Goal: Task Accomplishment & Management: Complete application form

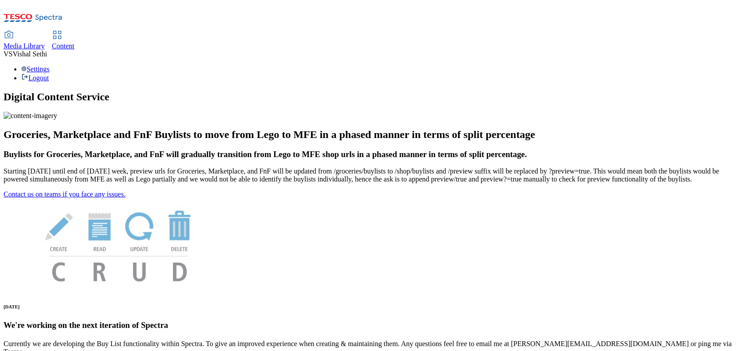
click at [75, 32] on link "Content" at bounding box center [63, 41] width 23 height 19
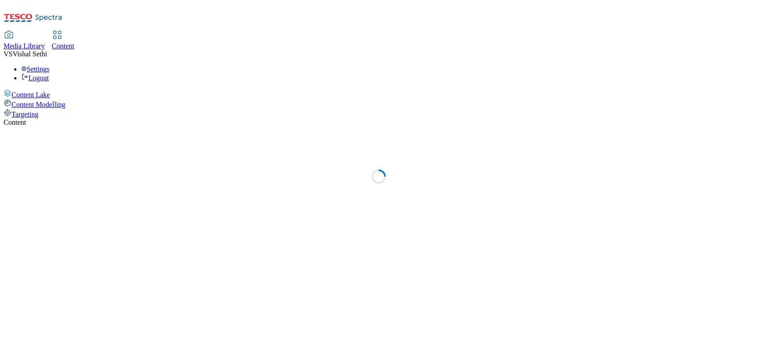
select select "ghs-uk"
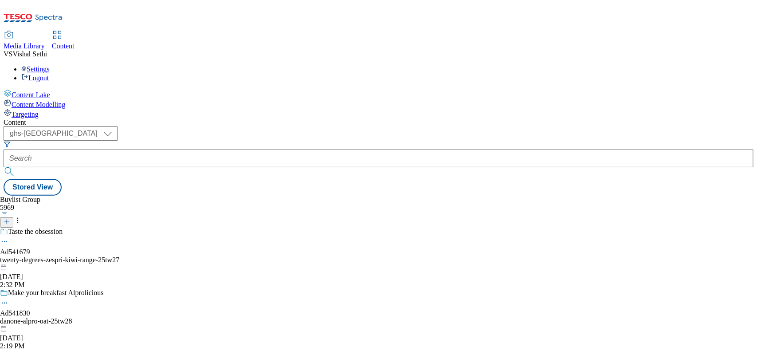
click at [10, 219] on icon at bounding box center [7, 222] width 6 height 6
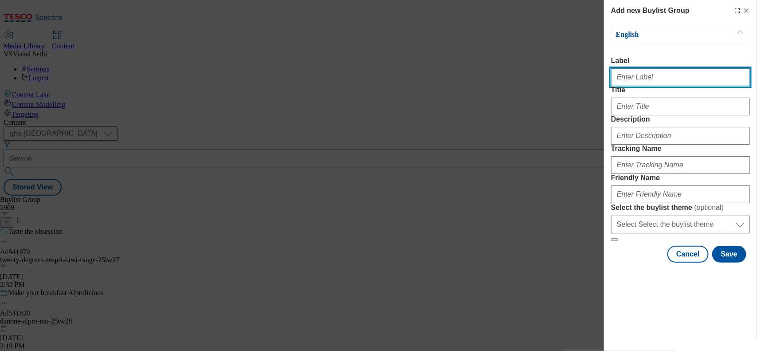
click at [606, 78] on input "Label" at bounding box center [680, 77] width 139 height 18
paste input "541648"
type input "Ad541648"
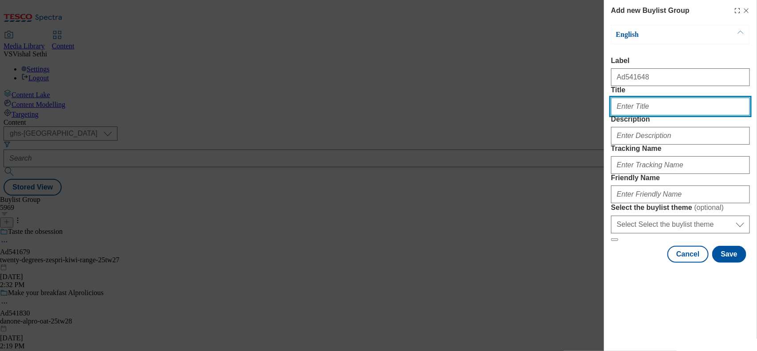
click at [606, 115] on input "Title" at bounding box center [680, 107] width 139 height 18
paste input "541648"
type input "DH_AD541648"
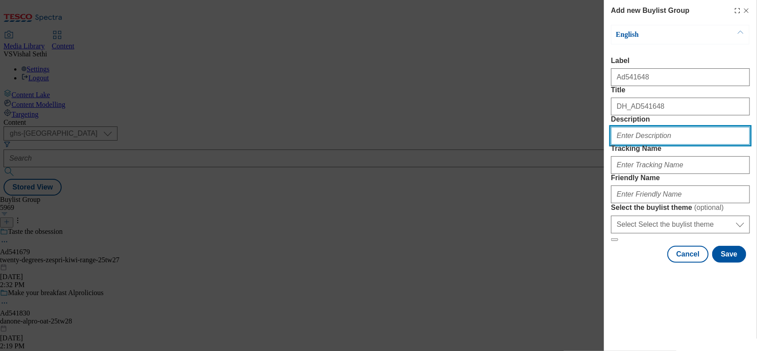
click at [606, 145] on input "Description" at bounding box center [680, 136] width 139 height 18
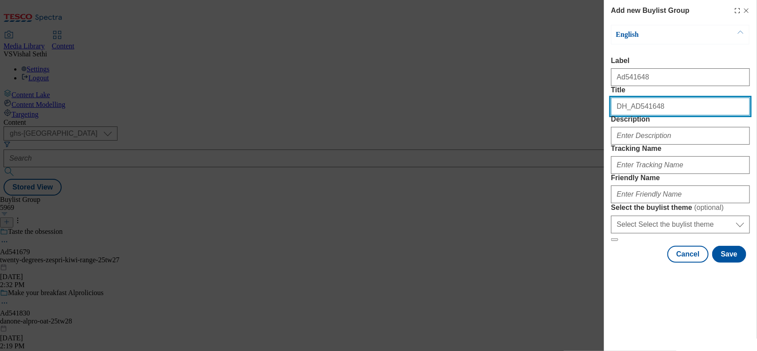
drag, startPoint x: 658, startPoint y: 129, endPoint x: 189, endPoint y: 99, distance: 469.6
click at [189, 99] on div "Add new Buylist Group English Label Ad541648 Title DH_AD541648 Description Trac…" at bounding box center [378, 175] width 757 height 351
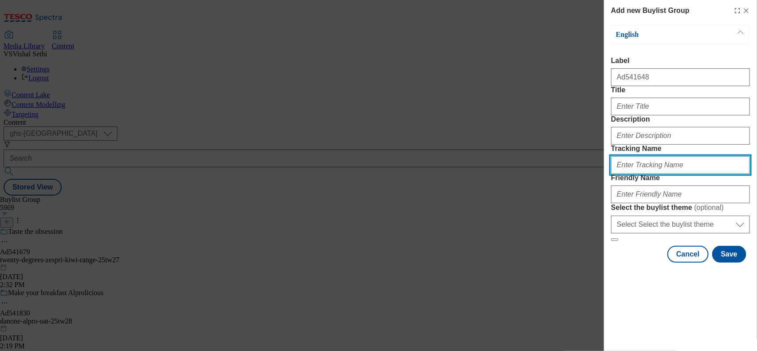
click at [606, 174] on input "Tracking Name" at bounding box center [680, 165] width 139 height 18
paste input "DH_AD541648"
type input "DH_AD541648"
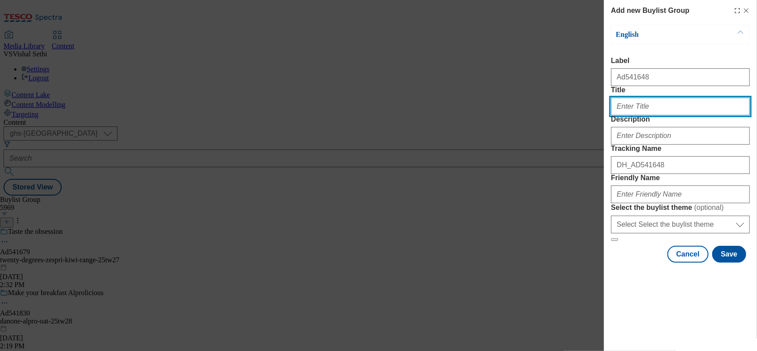
click at [606, 115] on input "Title" at bounding box center [680, 107] width 139 height 18
paste input "Next Stop, Fajita Fridays"
type input "Next Stop, Fajita Fridays"
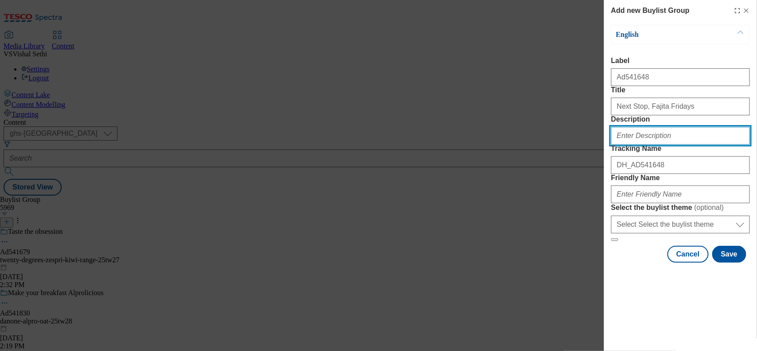
click at [606, 145] on input "Description" at bounding box center [680, 136] width 139 height 18
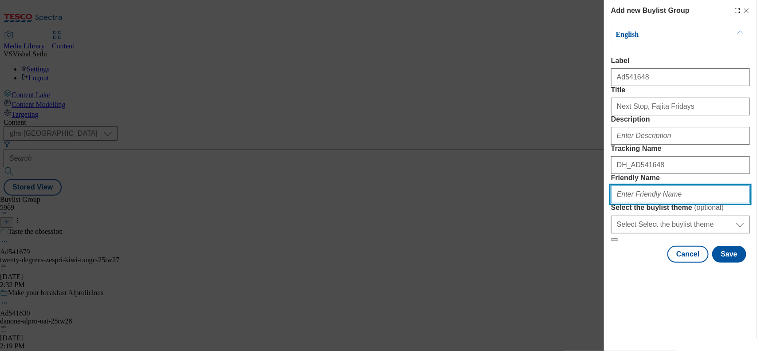
click at [606, 203] on input "Friendly Name" at bounding box center [680, 194] width 139 height 18
type input "general-mills-oep-fajita-25tw28"
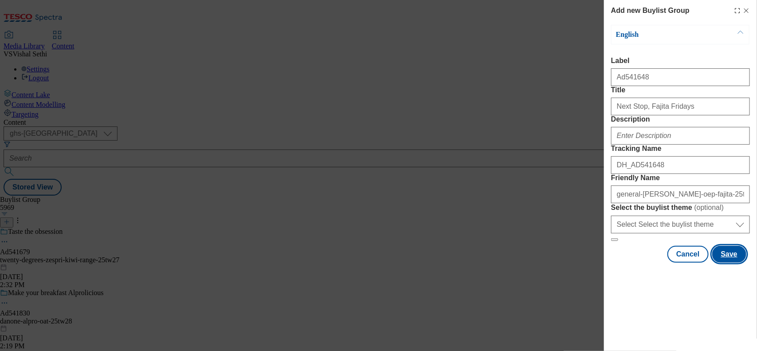
click at [606, 263] on button "Save" at bounding box center [730, 254] width 34 height 17
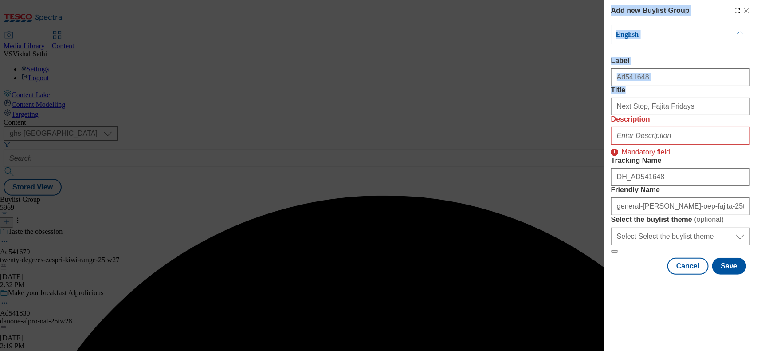
drag, startPoint x: 700, startPoint y: 38, endPoint x: 0, endPoint y: 40, distance: 700.2
click at [0, 27] on div "Add new Buylist Group English Label Ad541648 Title Next Stop, Fajita Fridays De…" at bounding box center [378, 175] width 757 height 351
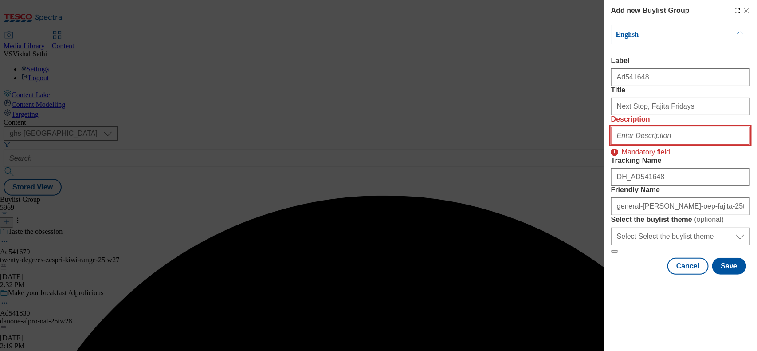
click at [606, 145] on input "Description" at bounding box center [680, 136] width 139 height 18
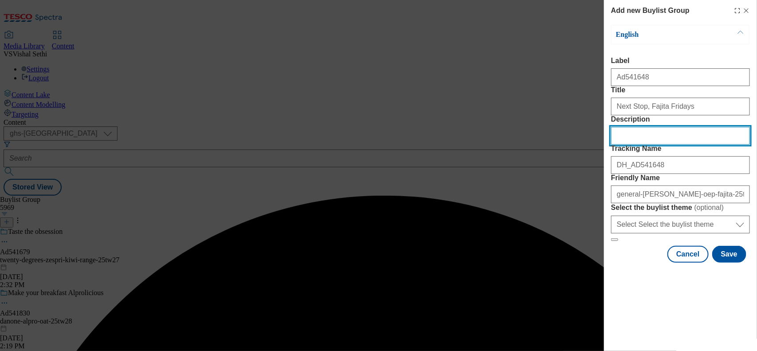
scroll to position [16, 0]
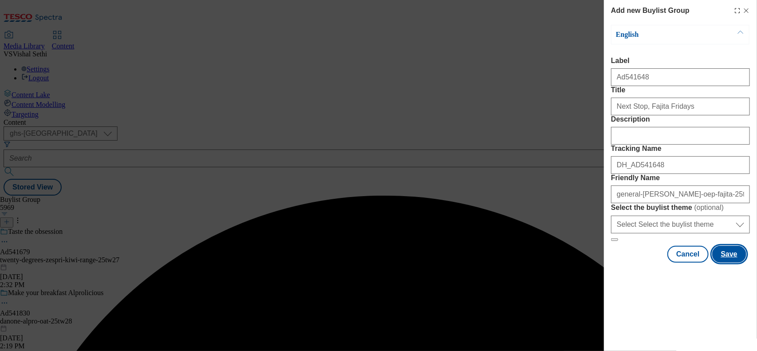
click at [606, 263] on button "Save" at bounding box center [730, 254] width 34 height 17
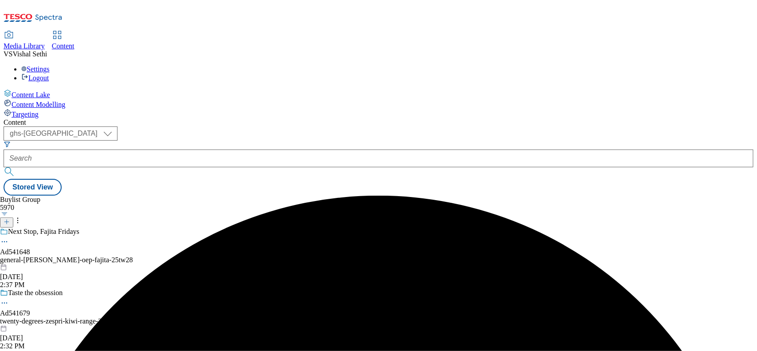
click at [163, 256] on div "general-mills-oep-fajita-25tw28" at bounding box center [81, 260] width 163 height 8
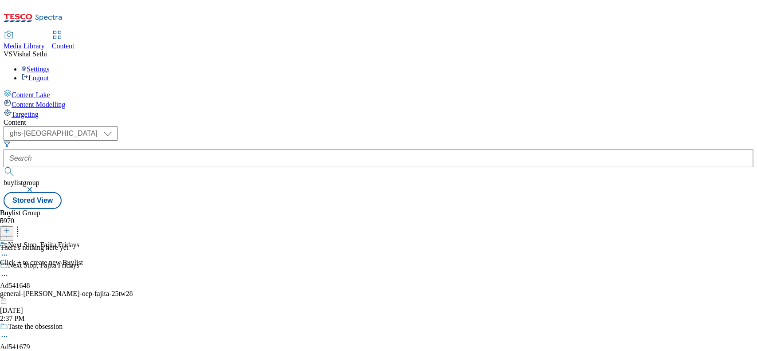
click at [10, 228] on icon at bounding box center [7, 231] width 6 height 6
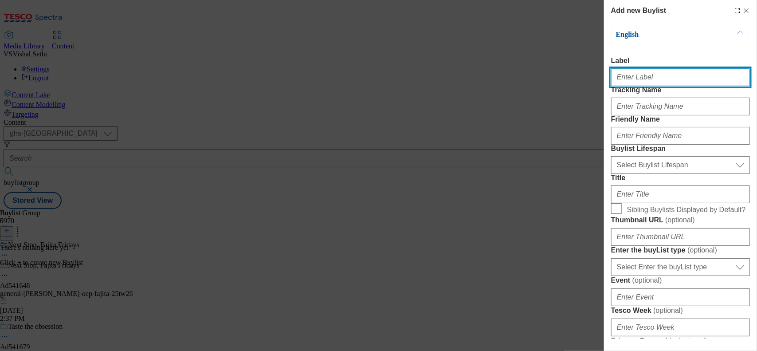
click at [606, 76] on input "Label" at bounding box center [680, 77] width 139 height 18
paste input "541648"
type input "Ad541648"
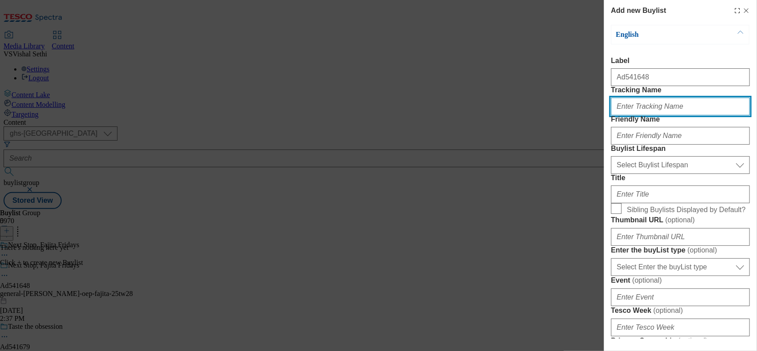
click at [606, 115] on input "Tracking Name" at bounding box center [680, 107] width 139 height 18
paste input "541648"
type input "DH_AD541648"
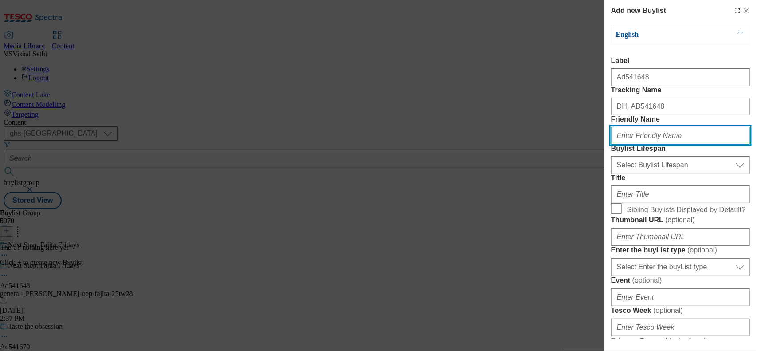
click at [606, 145] on input "Friendly Name" at bounding box center [680, 136] width 139 height 18
type input "general-mills"
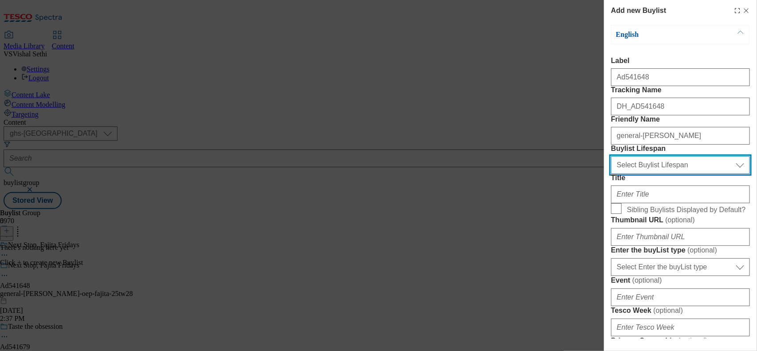
click at [606, 174] on select "Select Buylist Lifespan evergreen seasonal tactical" at bounding box center [680, 165] width 139 height 18
select select "tactical"
click at [606, 174] on select "Select Buylist Lifespan evergreen seasonal tactical" at bounding box center [680, 165] width 139 height 18
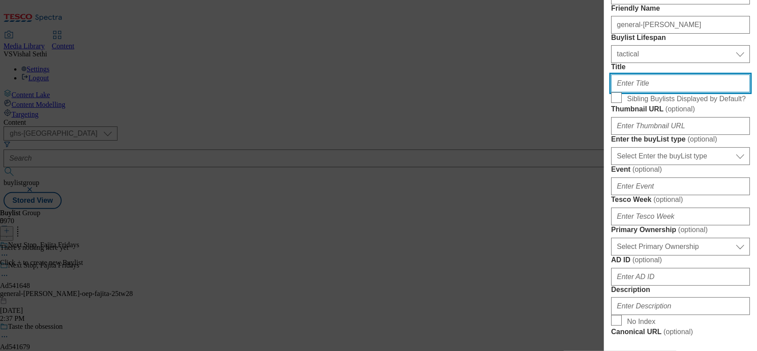
click at [606, 92] on input "Title" at bounding box center [680, 84] width 139 height 18
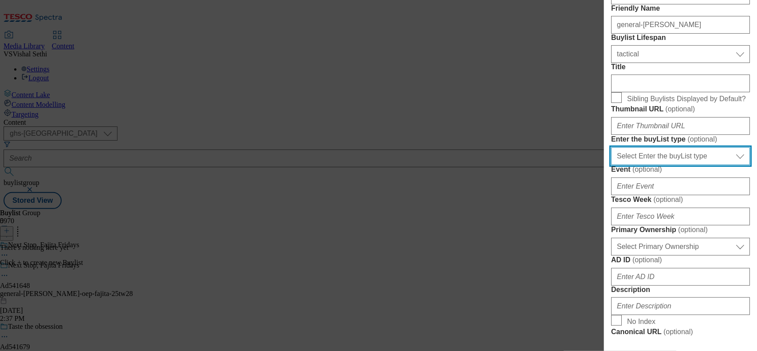
click at [606, 165] on select "Select Enter the buyList type event supplier funded long term >4 weeks supplier…" at bounding box center [680, 156] width 139 height 18
select select "supplier funded short term 1-3 weeks"
click at [606, 165] on select "Select Enter the buyList type event supplier funded long term >4 weeks supplier…" at bounding box center [680, 156] width 139 height 18
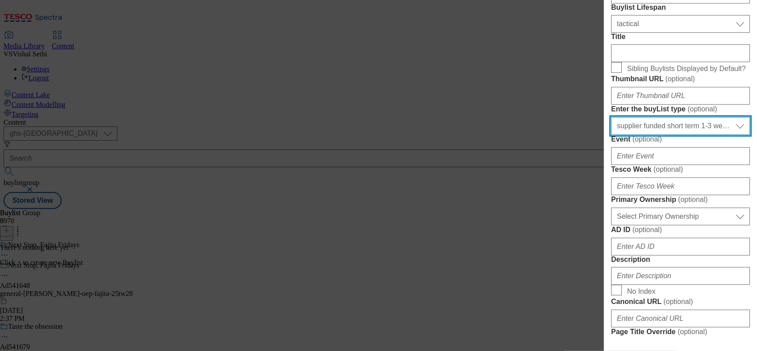
scroll to position [166, 0]
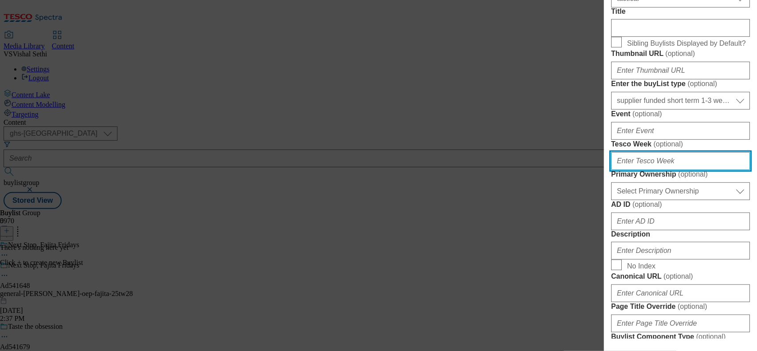
click at [606, 170] on input "Tesco Week ( optional )" at bounding box center [680, 161] width 139 height 18
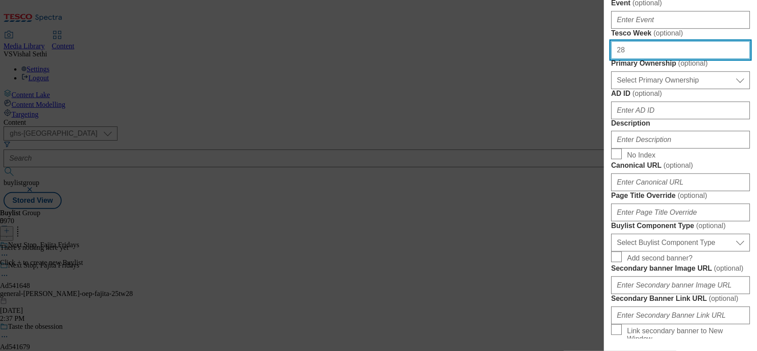
type input "28"
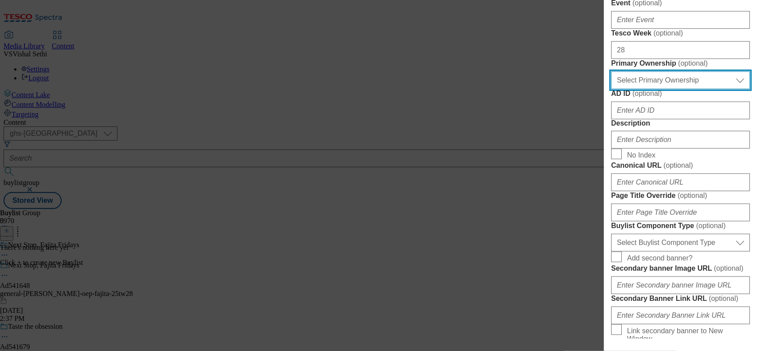
drag, startPoint x: 669, startPoint y: 229, endPoint x: 669, endPoint y: 234, distance: 4.9
click at [606, 89] on select "Select Primary Ownership tesco dunnhumby" at bounding box center [680, 80] width 139 height 18
select select "dunnhumby"
click at [606, 89] on select "Select Primary Ownership tesco dunnhumby" at bounding box center [680, 80] width 139 height 18
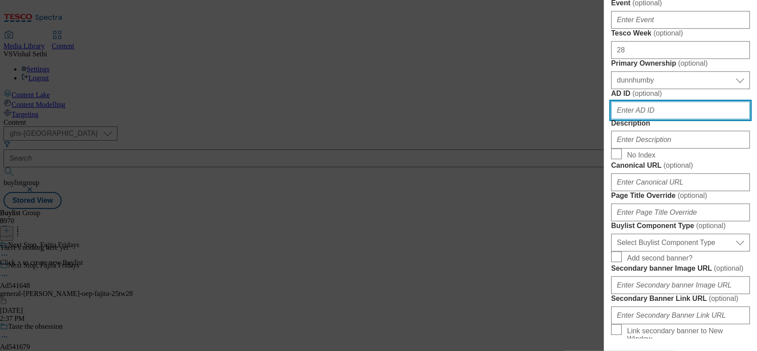
click at [606, 119] on input "AD ID ( optional )" at bounding box center [680, 111] width 139 height 18
paste input "541648"
type input "541648"
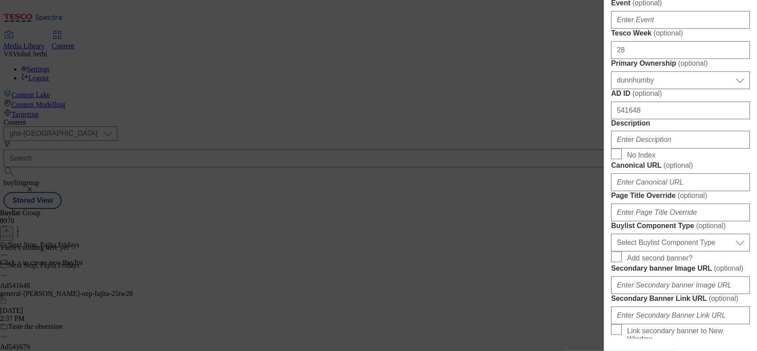
click at [606, 149] on div "Modal" at bounding box center [680, 137] width 139 height 21
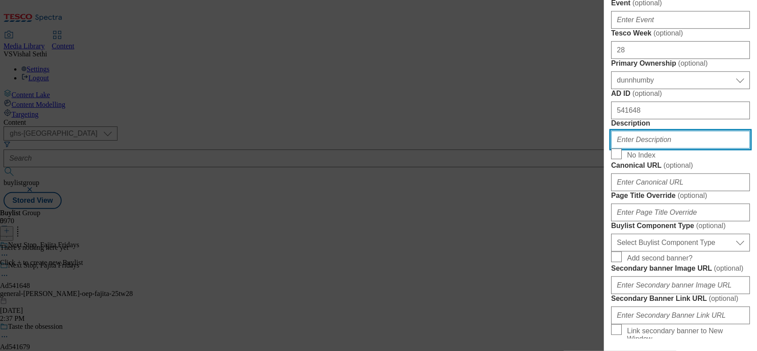
click at [606, 149] on input "Description" at bounding box center [680, 140] width 139 height 18
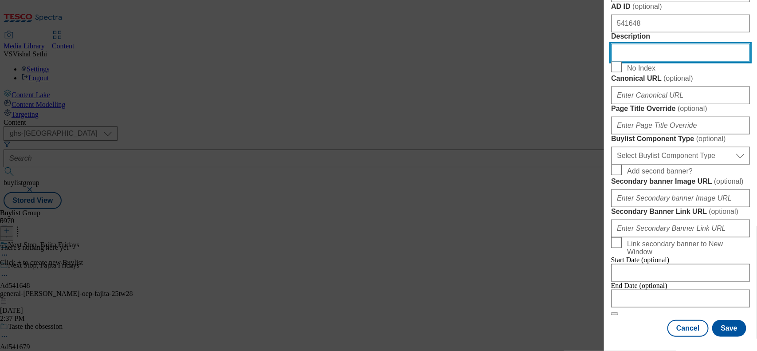
scroll to position [555, 0]
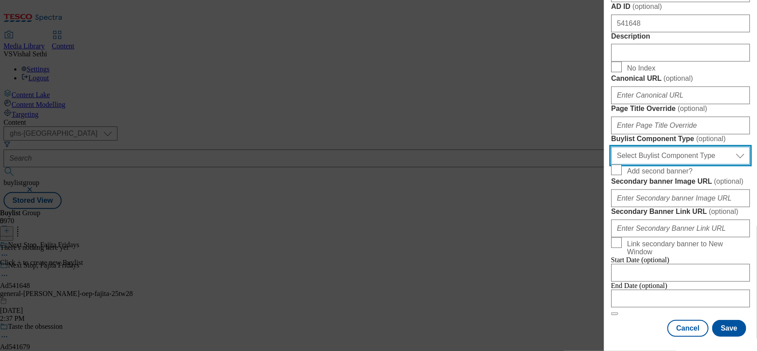
drag, startPoint x: 685, startPoint y: 197, endPoint x: 682, endPoint y: 205, distance: 9.4
click at [606, 165] on select "Select Buylist Component Type Banner Competition Header Meal" at bounding box center [680, 156] width 139 height 18
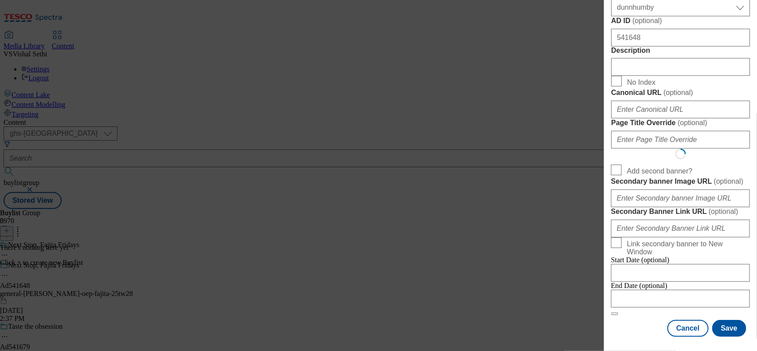
select select "Banner"
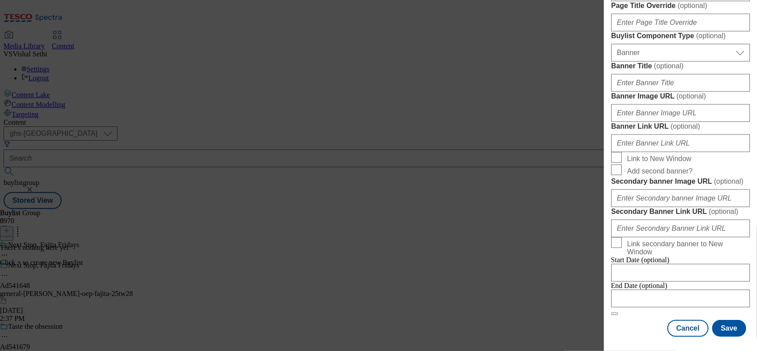
scroll to position [0, 0]
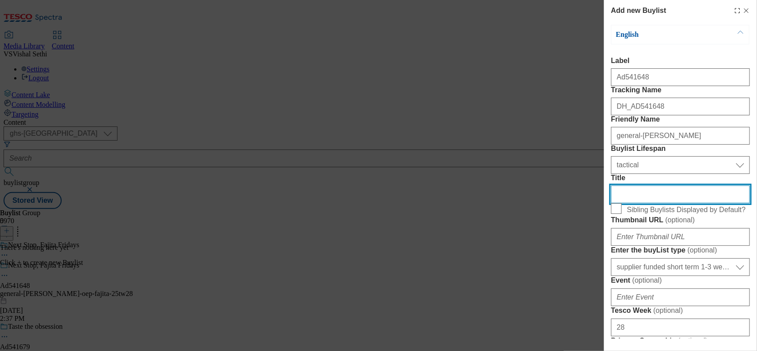
click at [606, 203] on input "Title" at bounding box center [680, 194] width 139 height 18
paste input "Kick off Back to School with Old El Paso"
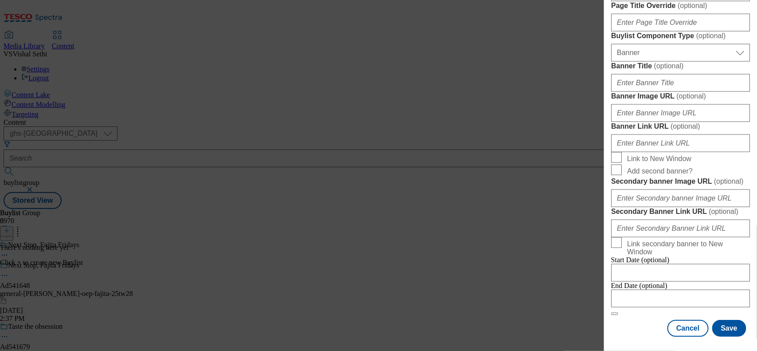
scroll to position [853, 0]
type input "Kick off Back to School with Old El Paso"
click at [606, 280] on input "Modal" at bounding box center [680, 299] width 139 height 18
select select "2025"
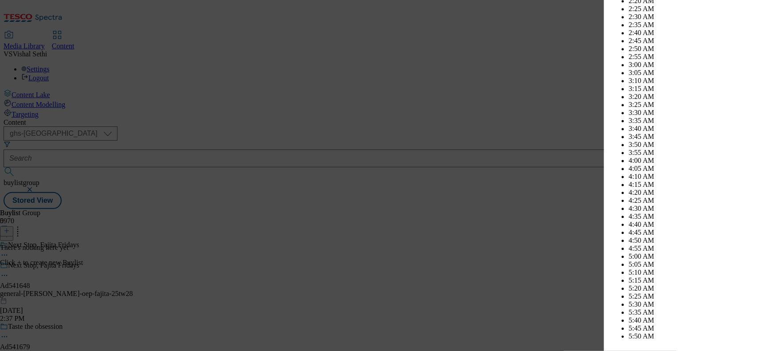
scroll to position [2885, 0]
select select "November"
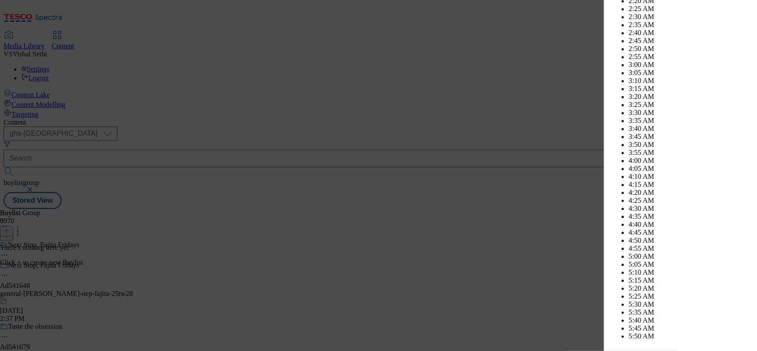
drag, startPoint x: 625, startPoint y: 68, endPoint x: 673, endPoint y: 120, distance: 71.3
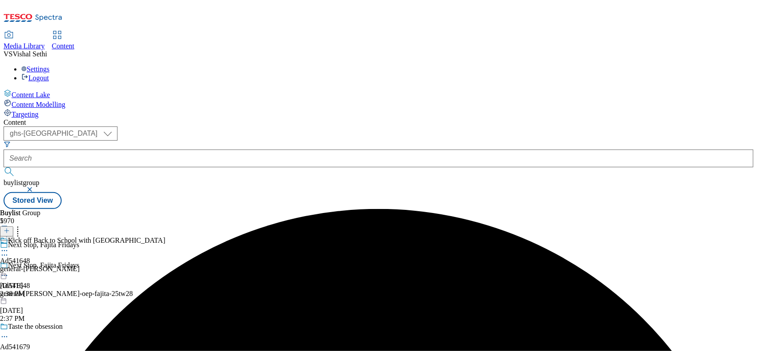
click at [166, 265] on div "general-mills" at bounding box center [83, 269] width 166 height 8
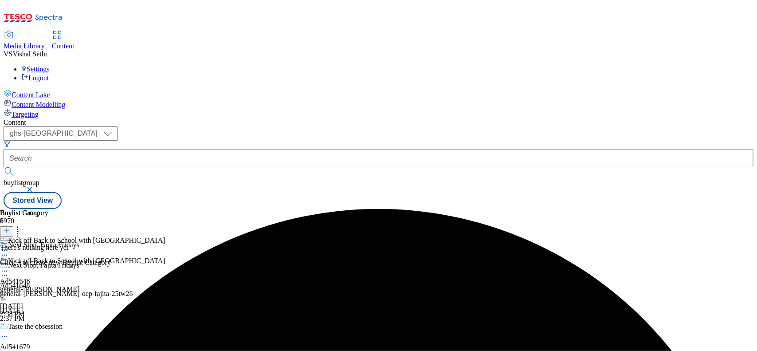
click at [10, 228] on icon at bounding box center [7, 231] width 6 height 6
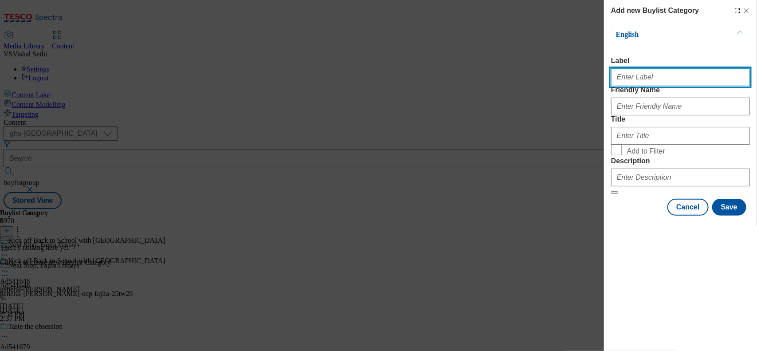
click at [606, 86] on input "Label" at bounding box center [680, 77] width 139 height 18
paste input "541648"
type input "Ad541648"
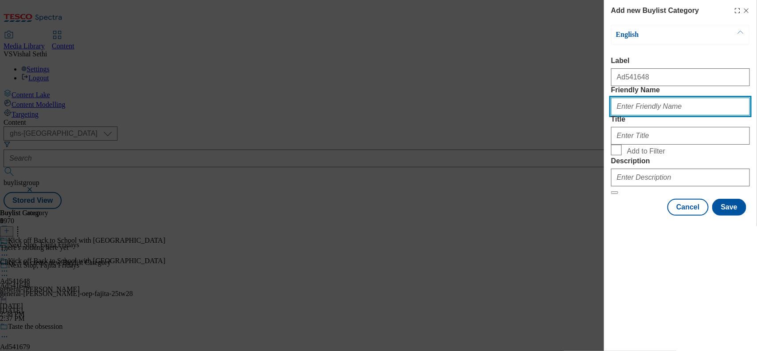
click at [606, 115] on input "Friendly Name" at bounding box center [680, 107] width 139 height 18
type input "general-mills-oep-fajita"
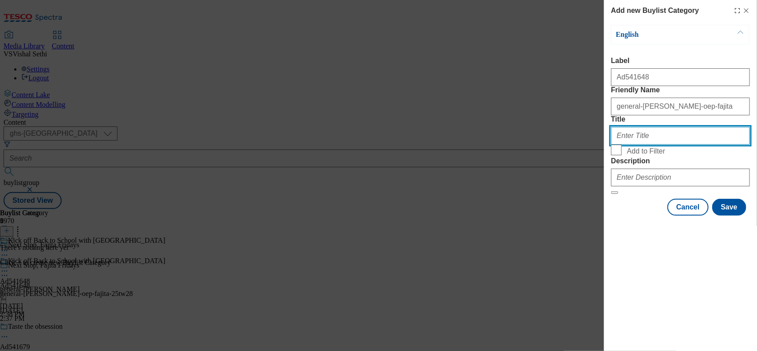
click at [606, 145] on input "Title" at bounding box center [680, 136] width 139 height 18
type input "General Mills"
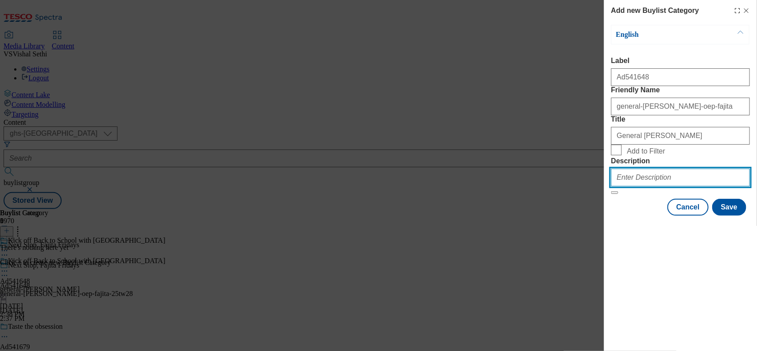
click at [606, 186] on input "Description" at bounding box center [680, 178] width 139 height 18
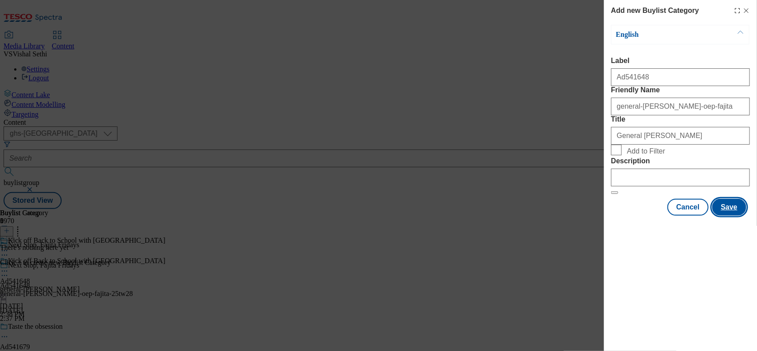
click at [606, 216] on button "Save" at bounding box center [730, 207] width 34 height 17
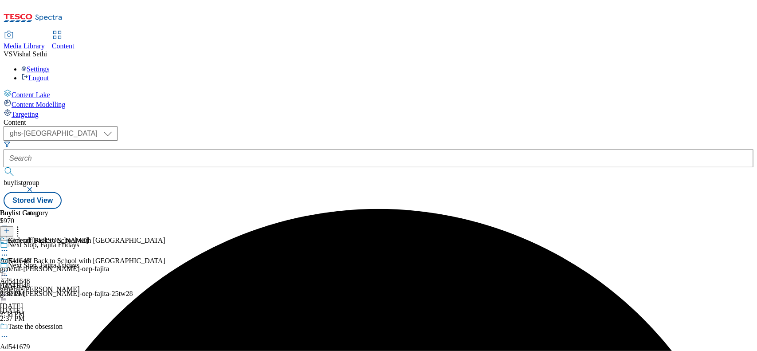
click at [109, 265] on div "general-mills-oep-fajita" at bounding box center [54, 269] width 109 height 8
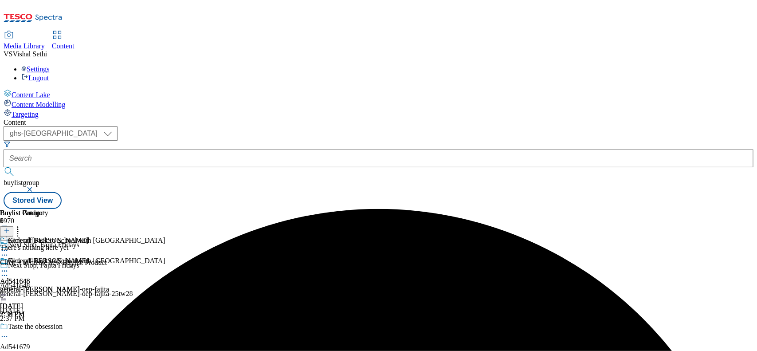
click at [10, 228] on icon at bounding box center [7, 231] width 6 height 6
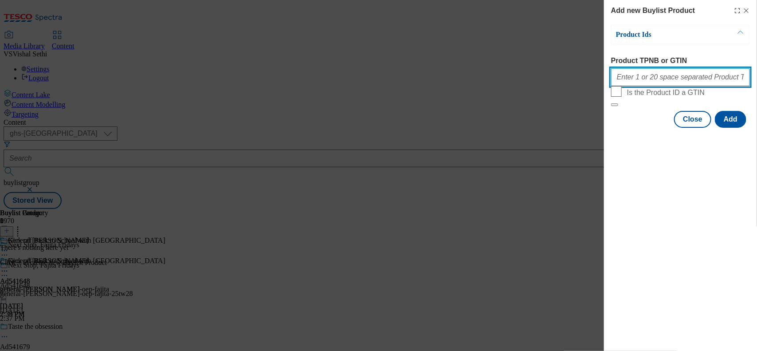
click at [606, 77] on input "Product TPNB or GTIN" at bounding box center [680, 77] width 139 height 18
paste input "53393449 54708659 66368178 86763676 73546654 62440951 50079358 62487396 7659749…"
type input "53393449 54708659 66368178 86763676 73546654 62440951 50079358 62487396 7659749…"
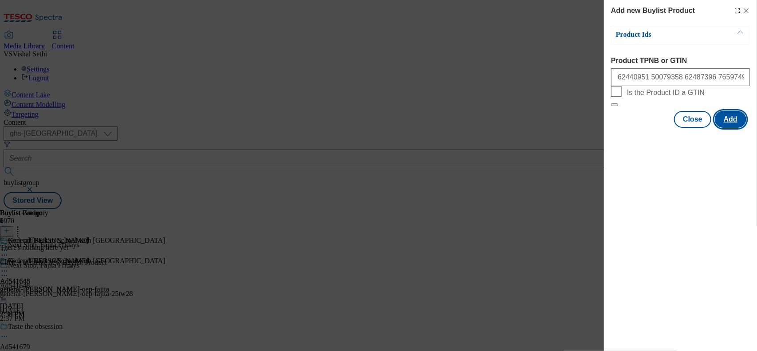
click at [606, 128] on button "Add" at bounding box center [731, 119] width 32 height 17
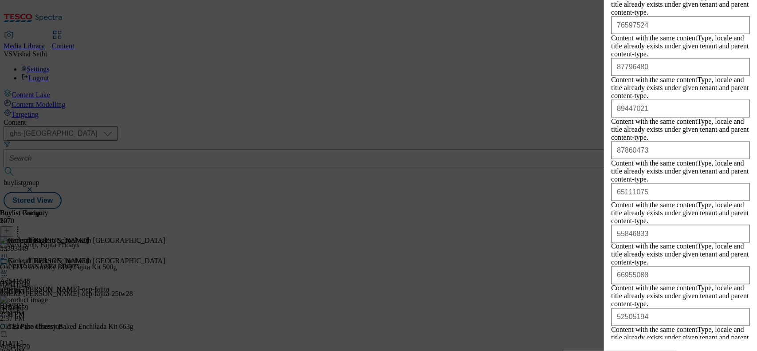
scroll to position [564, 0]
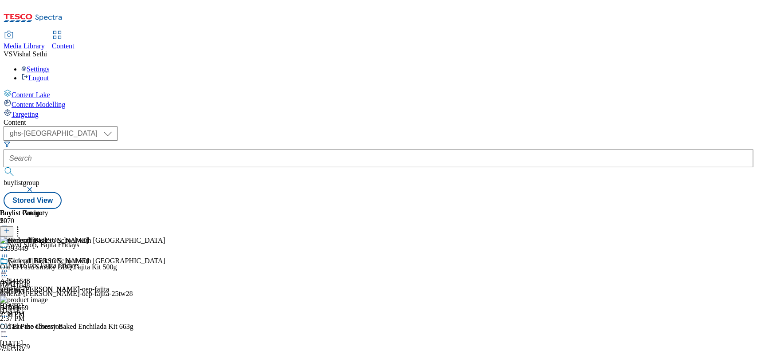
scroll to position [0, 0]
click at [9, 271] on icon at bounding box center [4, 275] width 9 height 9
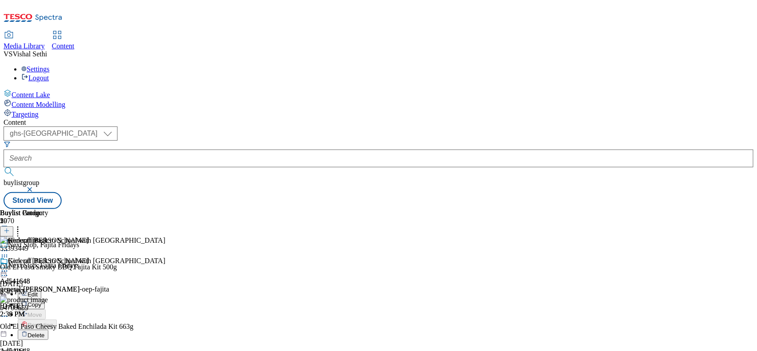
click at [38, 280] on span "Edit" at bounding box center [33, 294] width 10 height 7
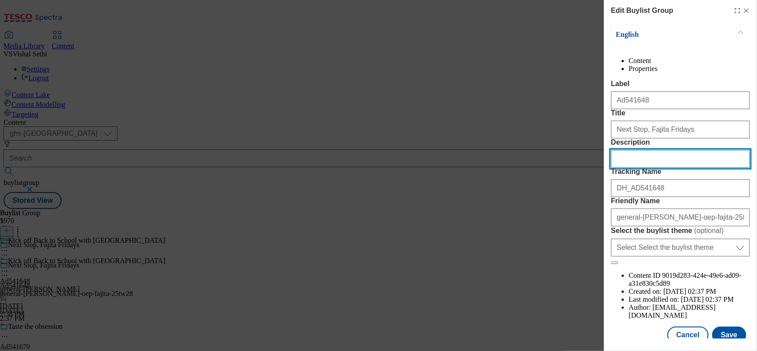
click at [606, 168] on input "Description" at bounding box center [680, 159] width 139 height 18
paste input "Old El Paso Smoky BBQ Fajita Kit 500g"
type input "Old El Paso Smoky BBQ Fajita Kit 500g"
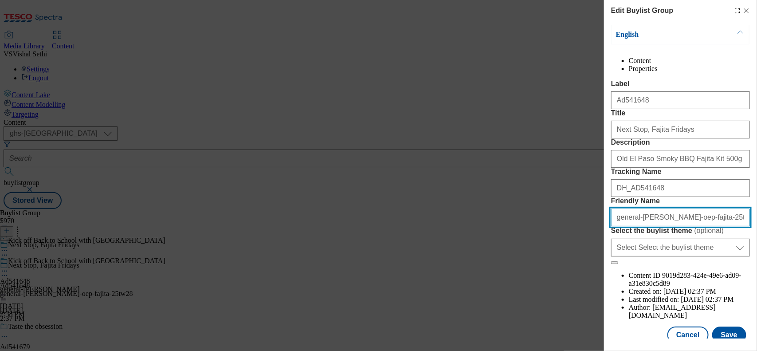
click at [606, 226] on input "general-mills-oep-fajita-25tw28" at bounding box center [680, 218] width 139 height 18
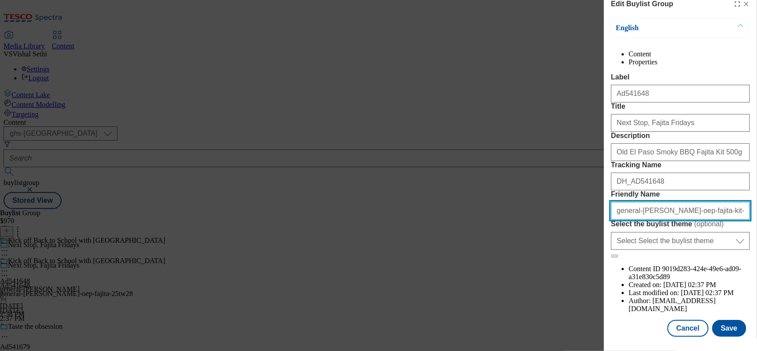
scroll to position [55, 0]
type input "general-mills-oep-fajita-kit-25tw28"
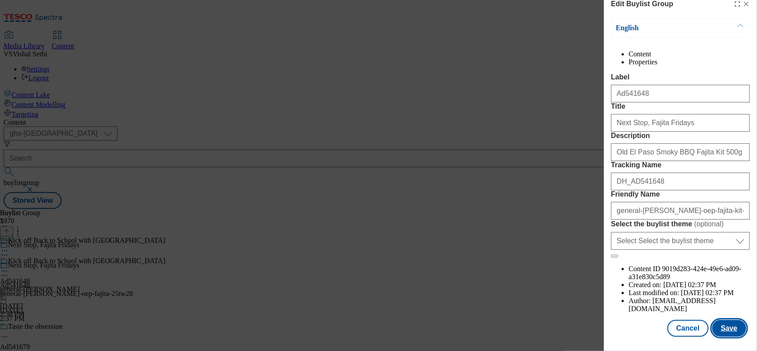
click at [606, 280] on button "Save" at bounding box center [730, 328] width 34 height 17
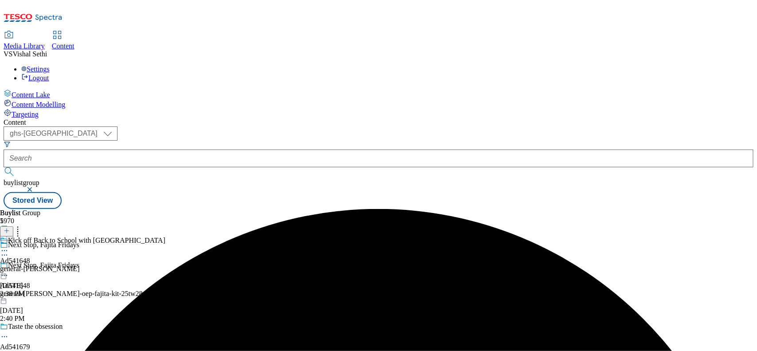
click at [9, 246] on icon at bounding box center [4, 250] width 9 height 9
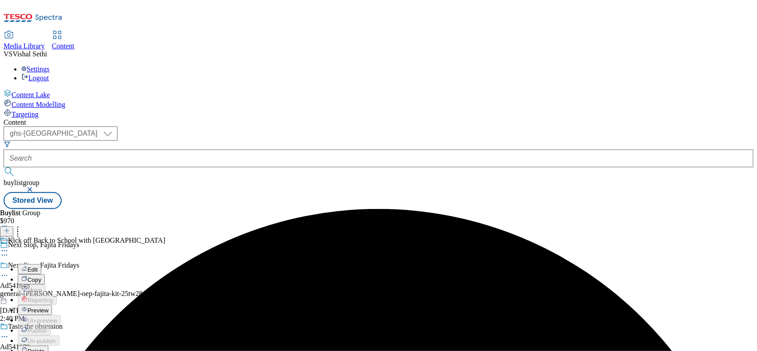
click at [41, 264] on button "Edit" at bounding box center [30, 269] width 24 height 10
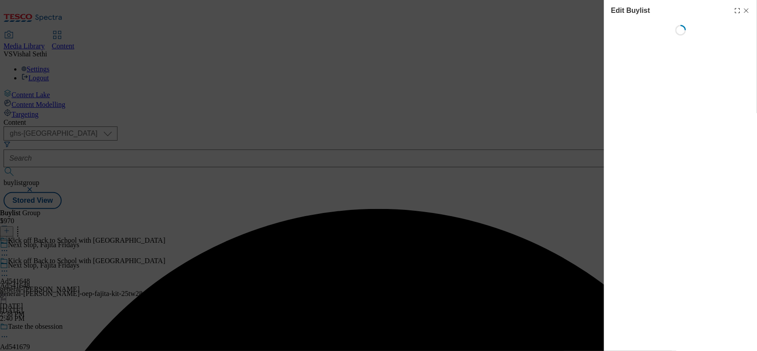
select select "tactical"
select select "supplier funded short term 1-3 weeks"
select select "dunnhumby"
select select "Banner"
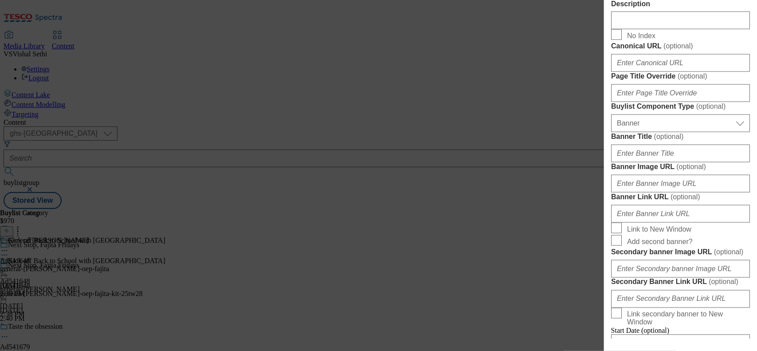
scroll to position [499, 0]
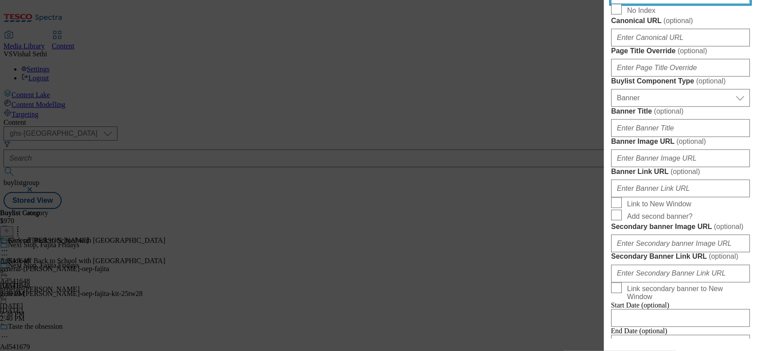
paste input "Old El Paso Smoky BBQ Fajita Kit 500g"
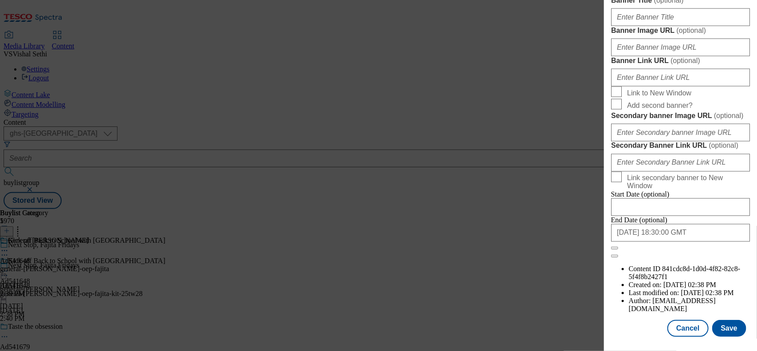
scroll to position [947, 0]
type input "Old El Paso Smoky BBQ Fajita Kit 500g"
click at [606, 280] on button "Save" at bounding box center [730, 328] width 34 height 17
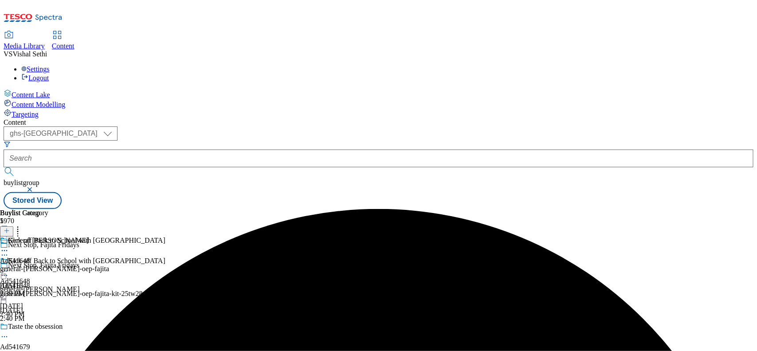
click at [3, 250] on circle at bounding box center [2, 250] width 1 height 1
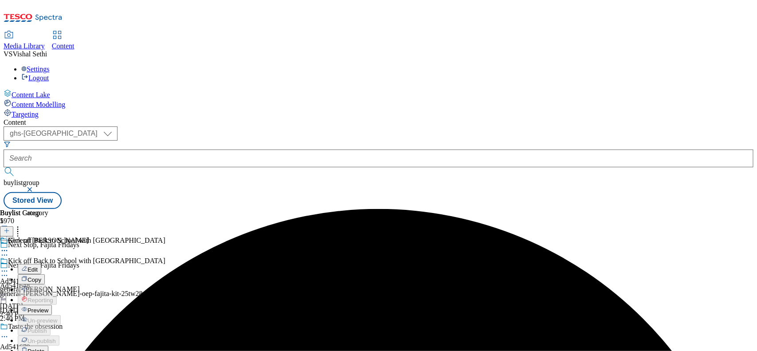
click at [38, 266] on span "Edit" at bounding box center [33, 269] width 10 height 7
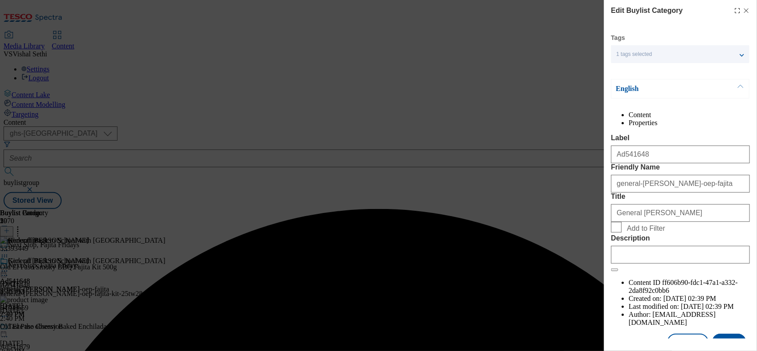
click at [606, 264] on div "Modal" at bounding box center [680, 252] width 139 height 21
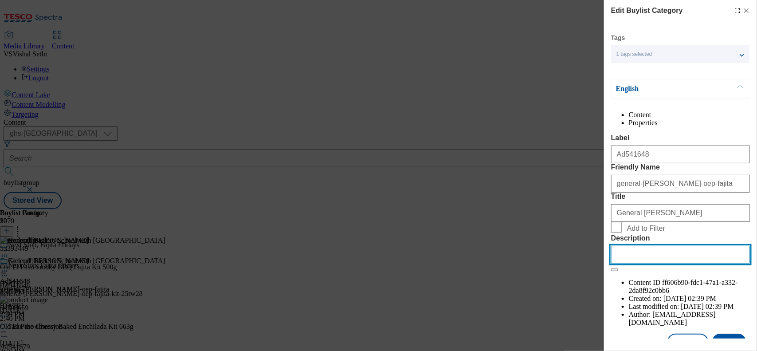
click at [606, 264] on input "Description" at bounding box center [680, 255] width 139 height 18
paste input "Old El Paso Smoky BBQ Fajita Kit 500g"
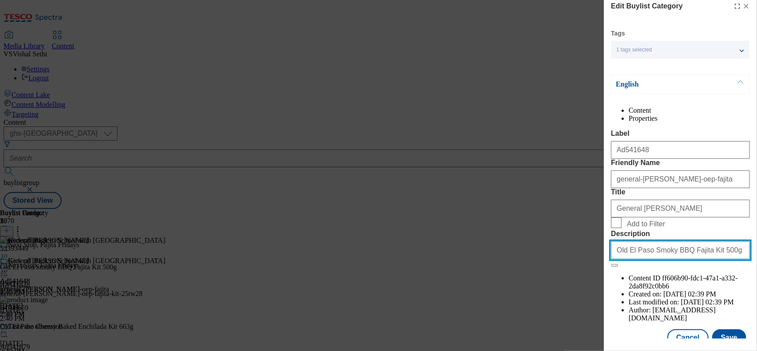
type input "Old El Paso Smoky BBQ Fajita Kit 500g"
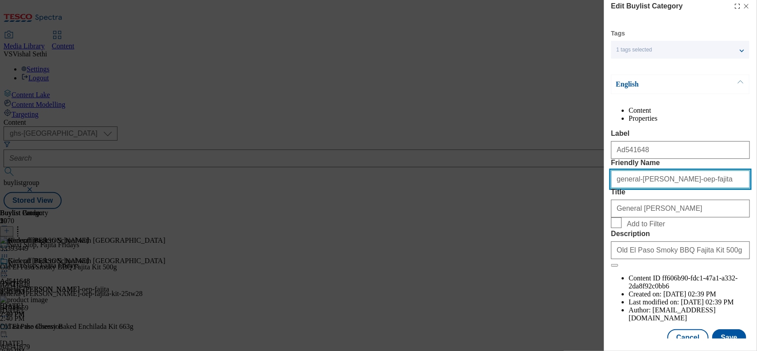
click at [606, 188] on input "general-mills-oep-fajita" at bounding box center [680, 179] width 139 height 18
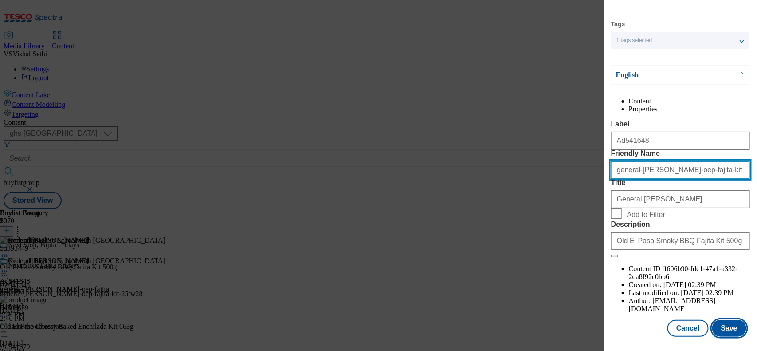
type input "general-mills-oep-fajita-kit"
click at [606, 280] on button "Save" at bounding box center [730, 328] width 34 height 17
